Goal: Task Accomplishment & Management: Manage account settings

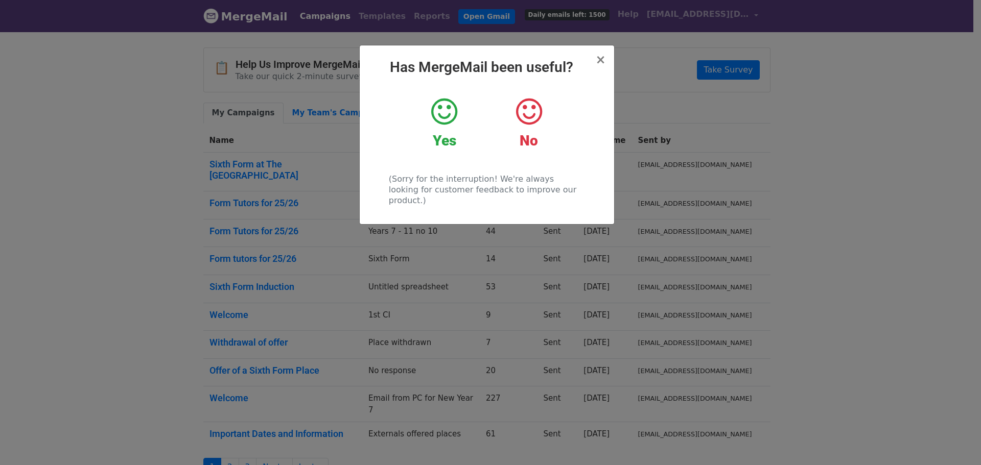
click at [596, 59] on h2 "Has MergeMail been useful?" at bounding box center [487, 67] width 238 height 17
click at [599, 61] on span "×" at bounding box center [600, 60] width 10 height 14
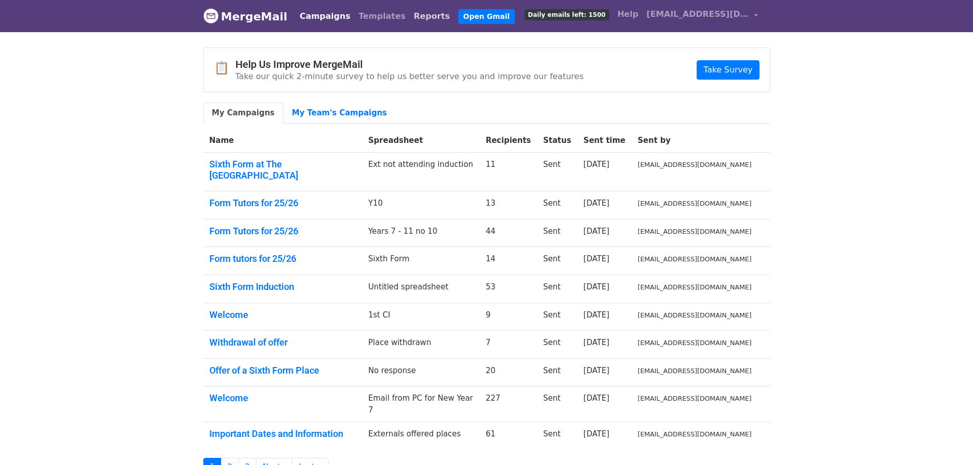
click at [410, 16] on link "Reports" at bounding box center [432, 16] width 44 height 20
click at [683, 13] on span "[EMAIL_ADDRESS][DOMAIN_NAME]" at bounding box center [698, 14] width 102 height 12
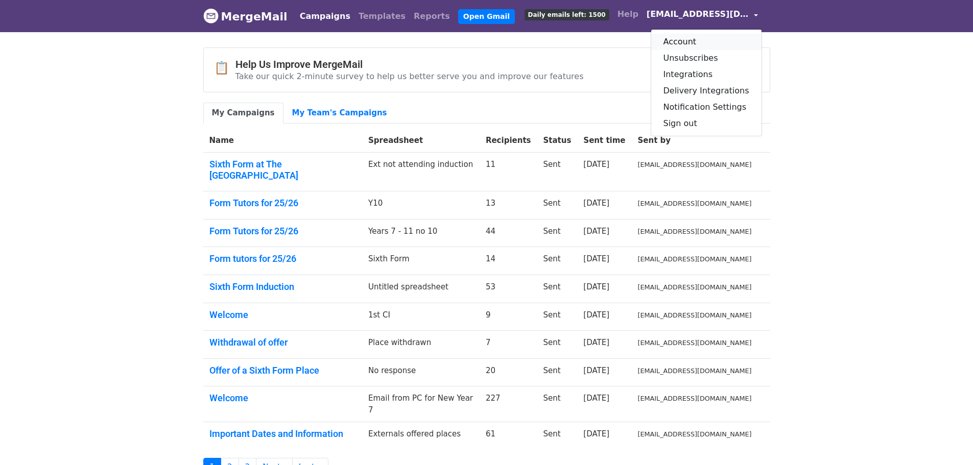
click at [680, 40] on link "Account" at bounding box center [706, 42] width 110 height 16
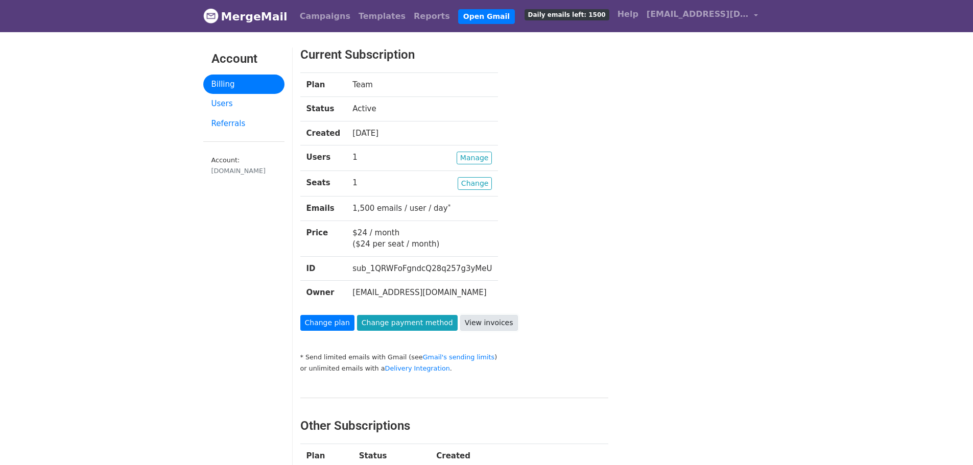
click at [468, 321] on link "View invoices" at bounding box center [489, 323] width 58 height 16
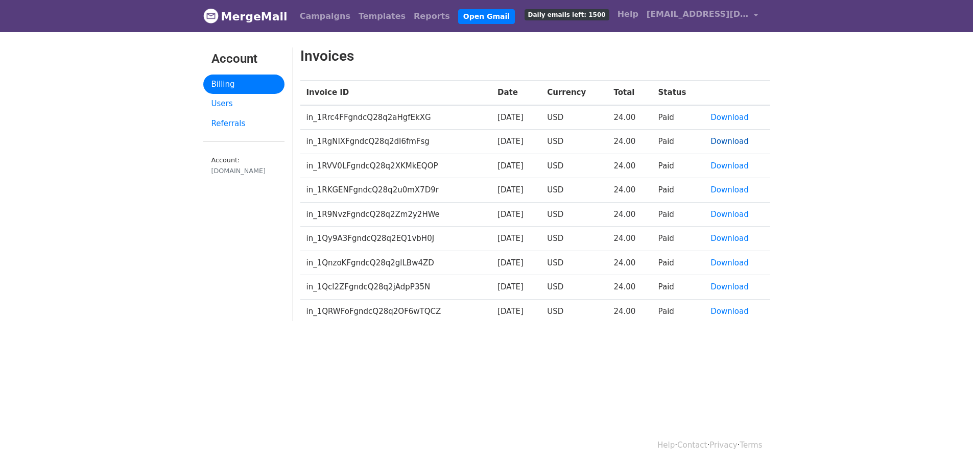
click at [725, 139] on link "Download" at bounding box center [729, 141] width 38 height 9
click at [730, 117] on link "Download" at bounding box center [729, 117] width 38 height 9
click at [728, 115] on link "Download" at bounding box center [729, 117] width 38 height 9
